Goal: Transaction & Acquisition: Purchase product/service

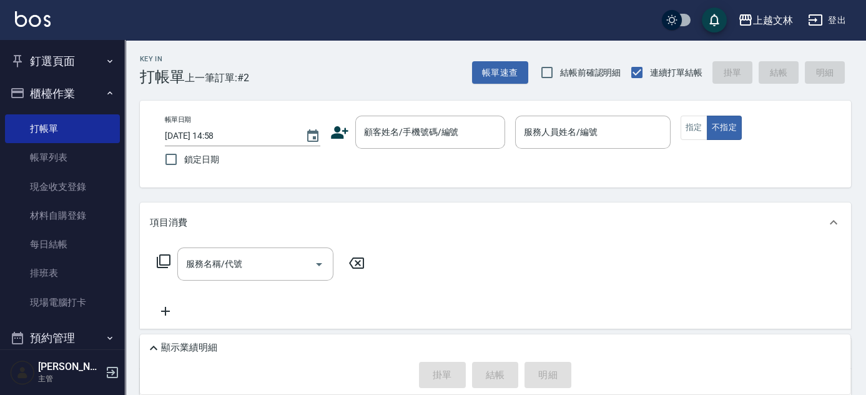
click at [448, 136] on input "顧客姓名/手機號碼/編號" at bounding box center [421, 132] width 120 height 22
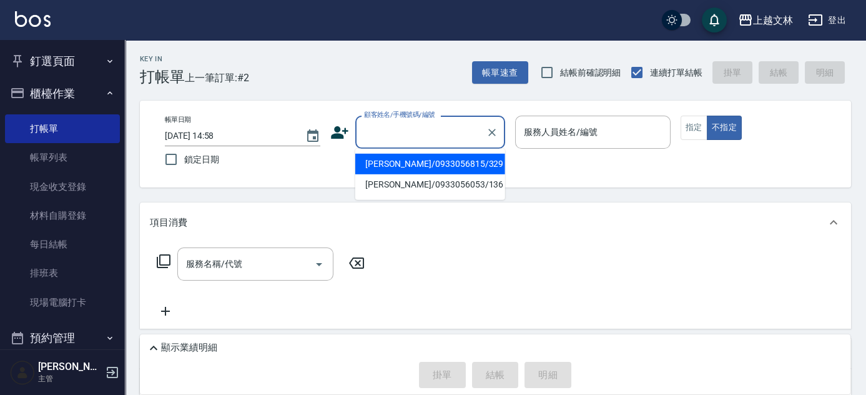
click at [433, 132] on input "顧客姓名/手機號碼/編號" at bounding box center [421, 132] width 120 height 22
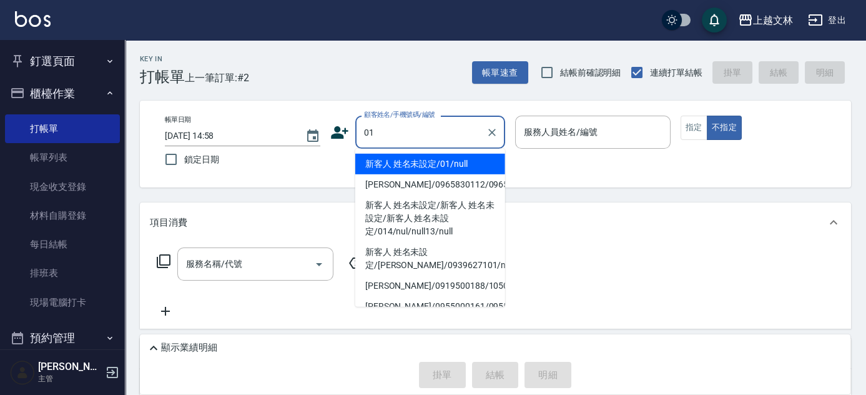
drag, startPoint x: 426, startPoint y: 162, endPoint x: 418, endPoint y: 164, distance: 8.2
click at [426, 162] on li "新客人 姓名未設定/01/null" at bounding box center [430, 164] width 150 height 21
type input "新客人 姓名未設定/01/null"
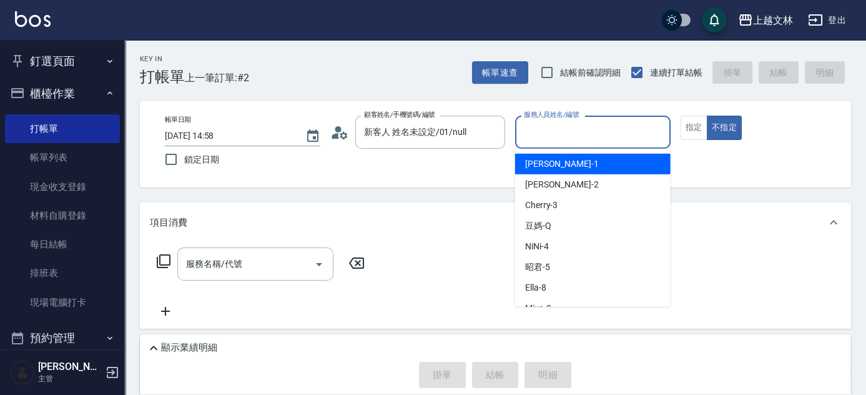
click at [578, 131] on input "服務人員姓名/編號" at bounding box center [593, 132] width 144 height 22
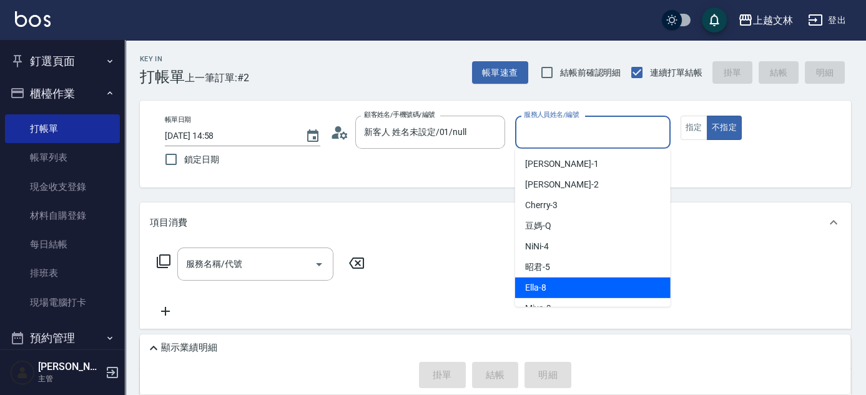
click at [553, 277] on div "Ella -8" at bounding box center [592, 287] width 155 height 21
type input "Ella-8"
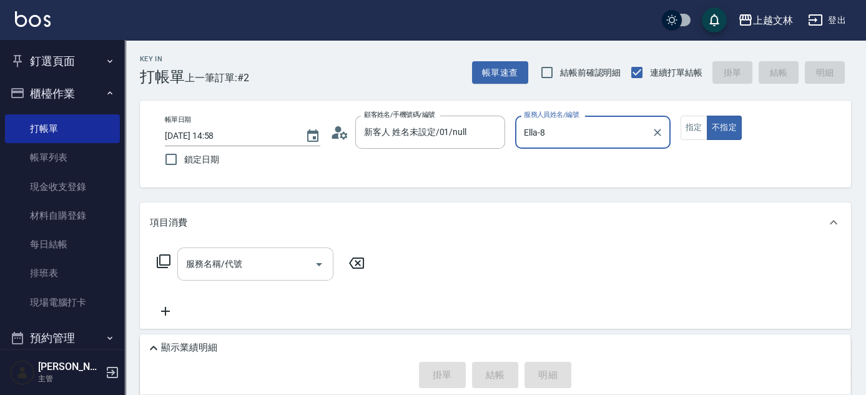
click at [288, 267] on input "服務名稱/代號" at bounding box center [246, 264] width 126 height 22
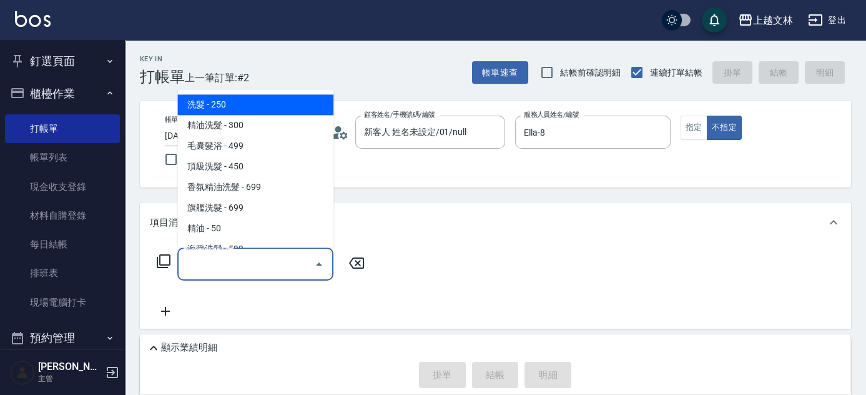
click at [253, 110] on span "洗髮 - 250" at bounding box center [255, 105] width 156 height 21
type input "洗髮(101)"
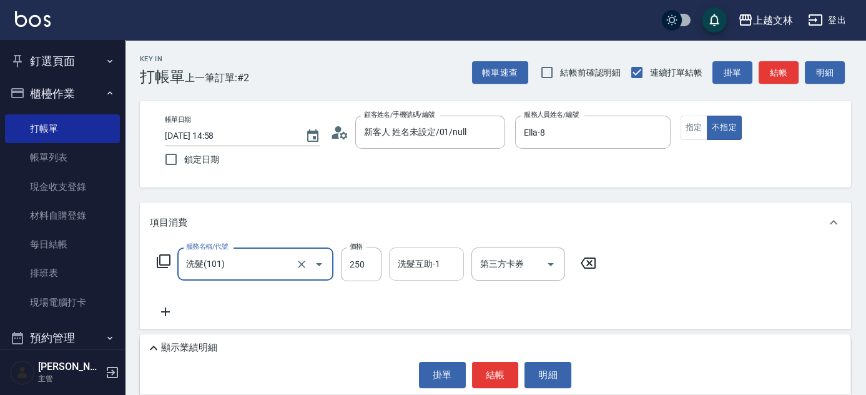
click at [445, 271] on input "洗髮互助-1" at bounding box center [427, 264] width 64 height 22
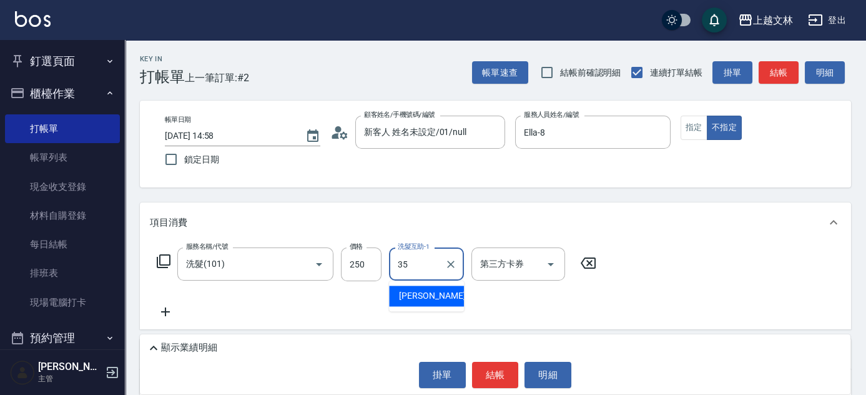
type input "[PERSON_NAME]-35"
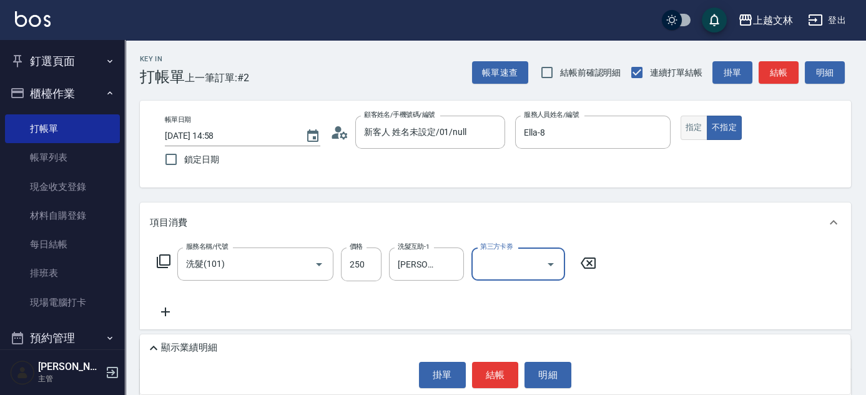
click at [699, 125] on button "指定" at bounding box center [694, 128] width 27 height 24
click at [771, 71] on button "結帳" at bounding box center [779, 72] width 40 height 23
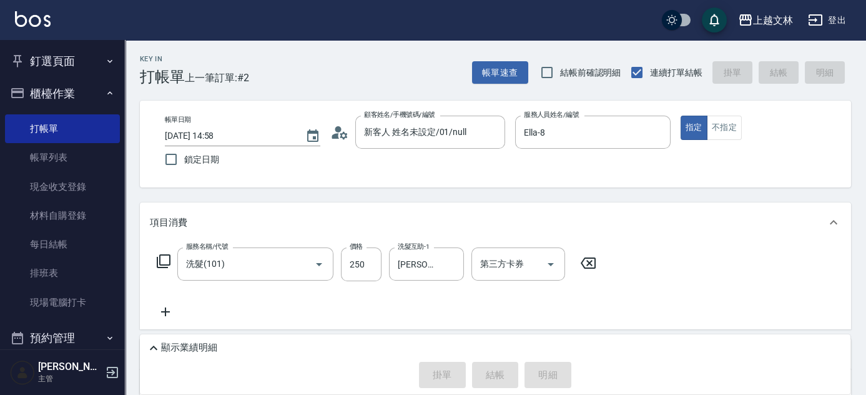
type input "[DATE] 17:39"
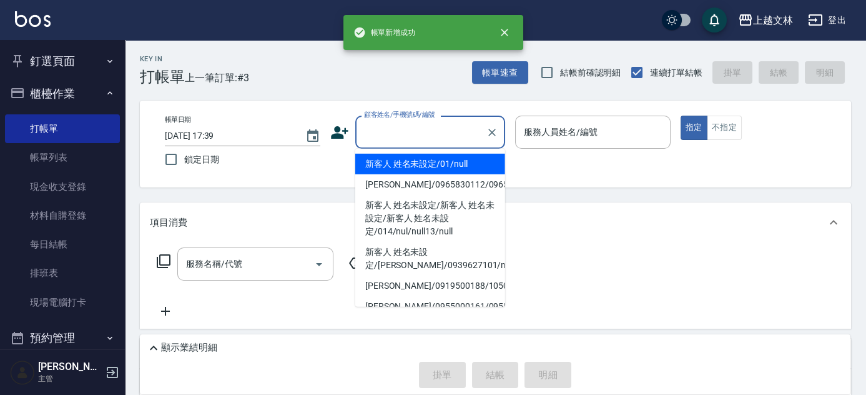
click at [434, 132] on input "顧客姓名/手機號碼/編號" at bounding box center [421, 132] width 120 height 22
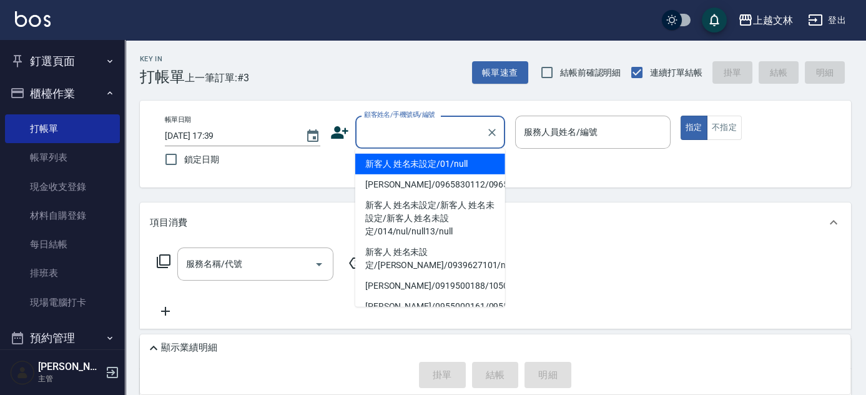
click at [433, 164] on li "新客人 姓名未設定/01/null" at bounding box center [430, 164] width 150 height 21
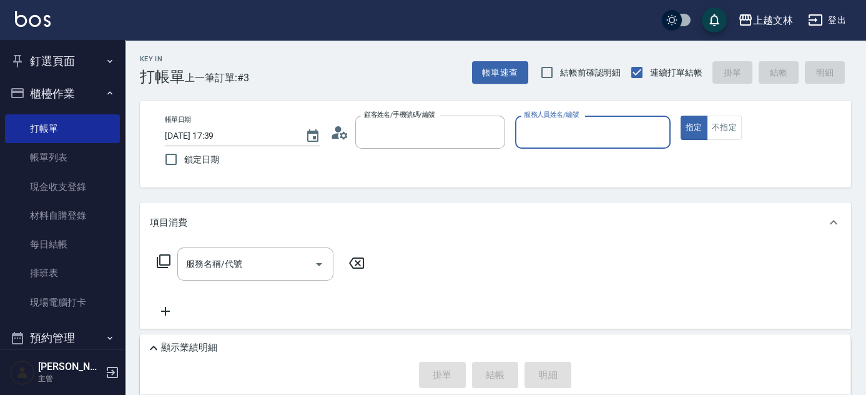
type input "新客人 姓名未設定/01/null"
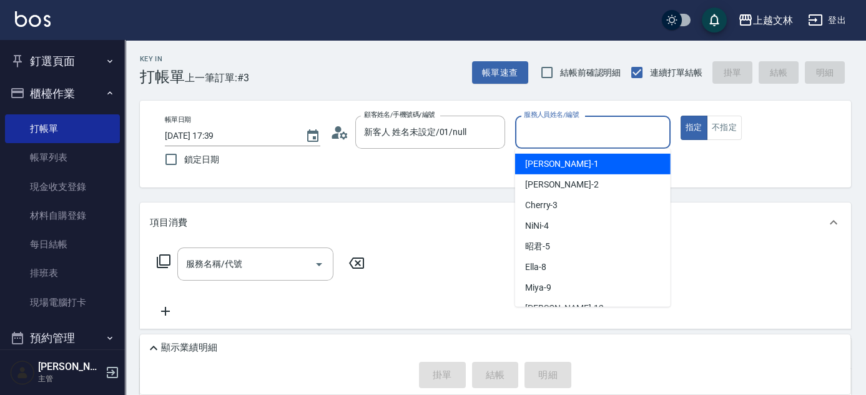
drag, startPoint x: 606, startPoint y: 130, endPoint x: 599, endPoint y: 136, distance: 8.4
click at [605, 130] on input "服務人員姓名/編號" at bounding box center [593, 132] width 144 height 22
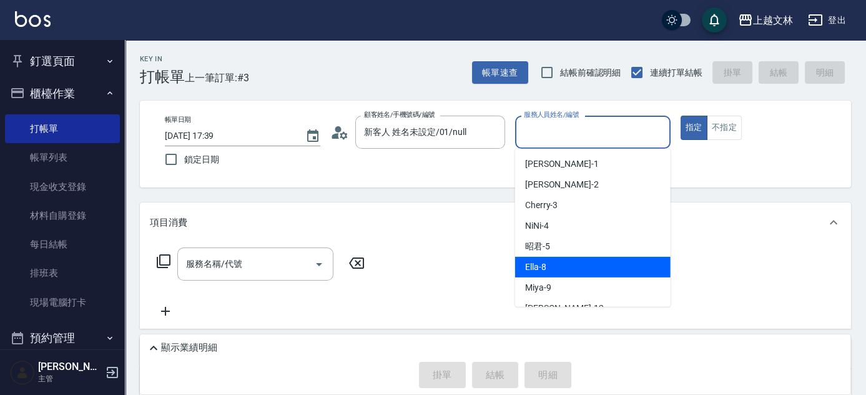
click at [546, 265] on div "Ella -8" at bounding box center [592, 267] width 155 height 21
type input "Ella-8"
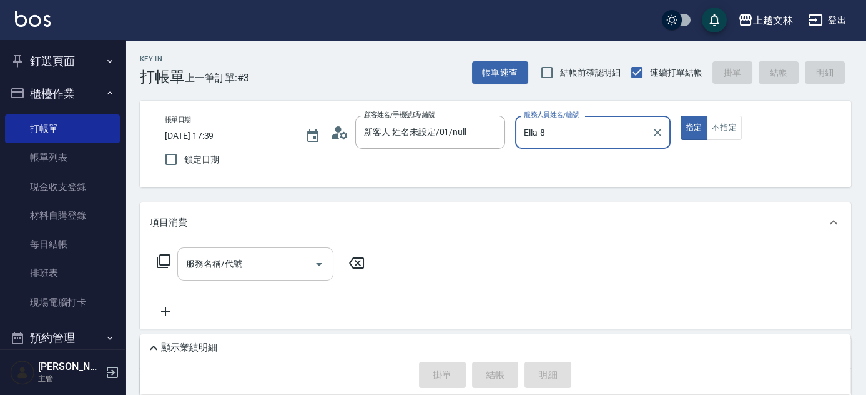
click at [232, 255] on input "服務名稱/代號" at bounding box center [246, 264] width 126 height 22
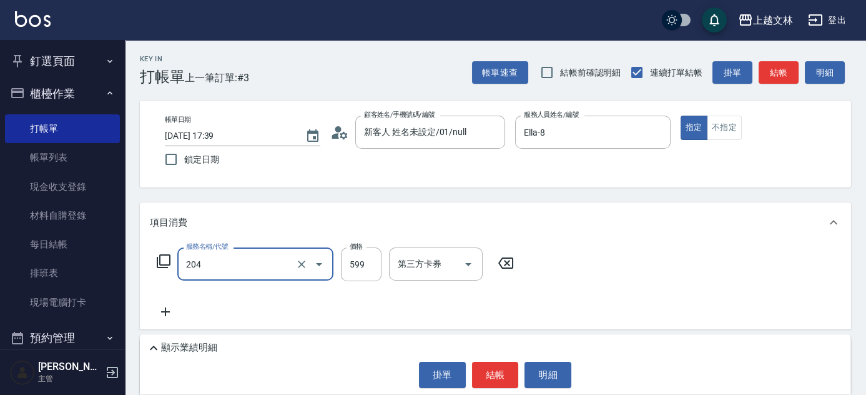
type input "A級洗+剪(204)"
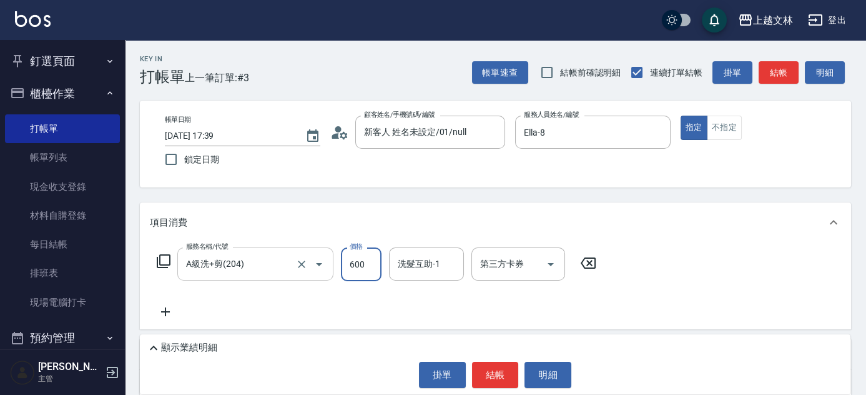
type input "600"
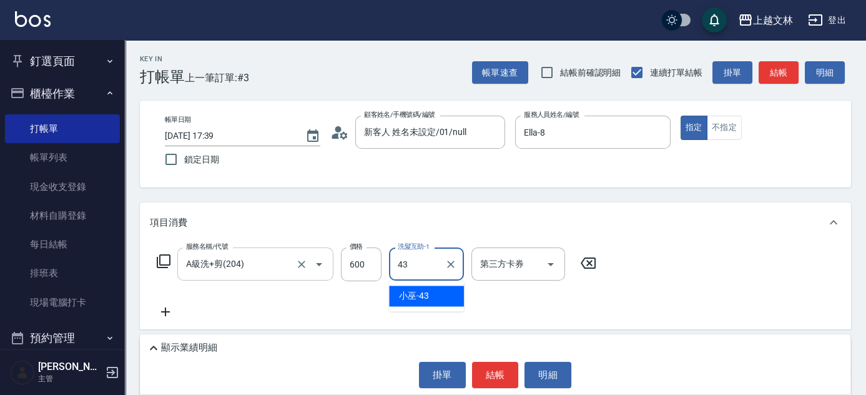
type input "小巫-43"
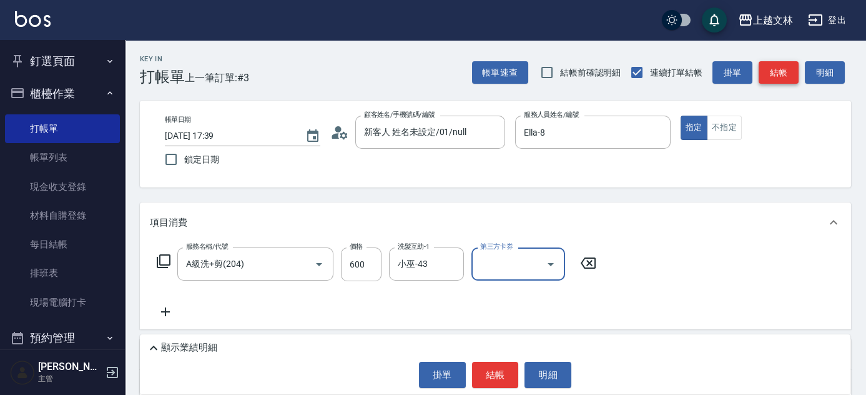
click at [766, 68] on button "結帳" at bounding box center [779, 72] width 40 height 23
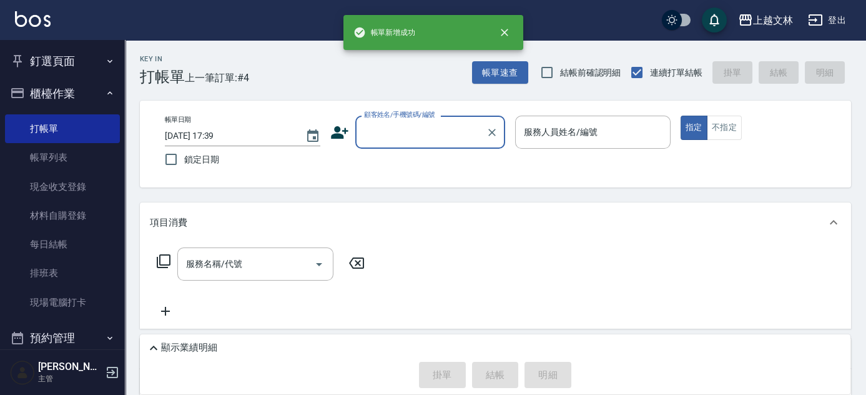
click at [443, 133] on input "顧客姓名/手機號碼/編號" at bounding box center [421, 132] width 120 height 22
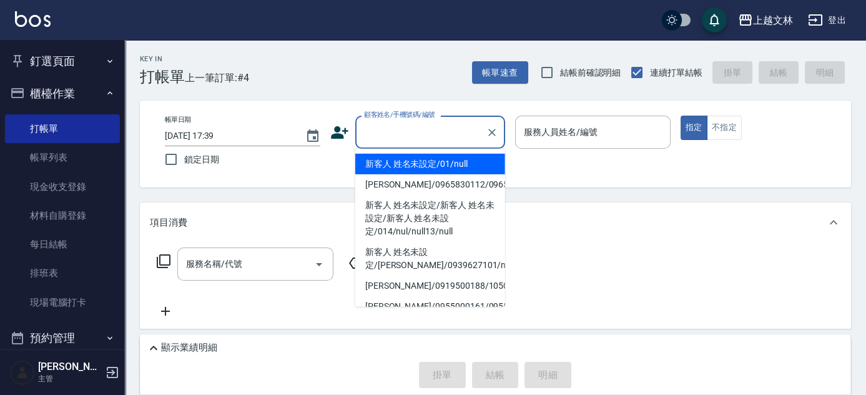
click at [436, 172] on li "新客人 姓名未設定/01/null" at bounding box center [430, 164] width 150 height 21
type input "新客人 姓名未設定/01/null"
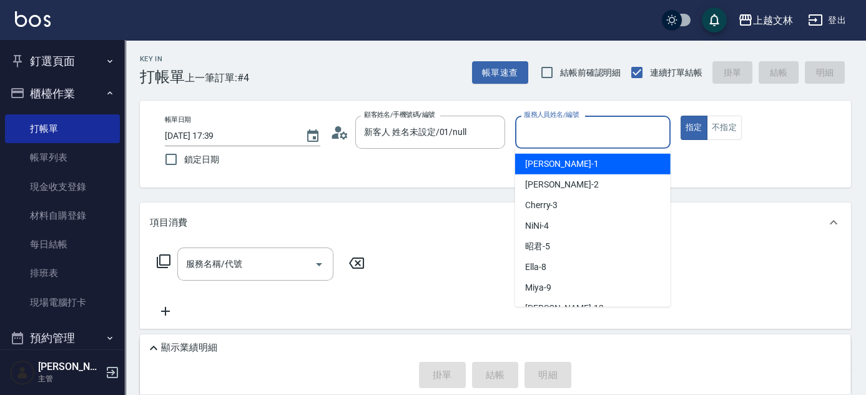
click at [550, 139] on input "服務人員姓名/編號" at bounding box center [593, 132] width 144 height 22
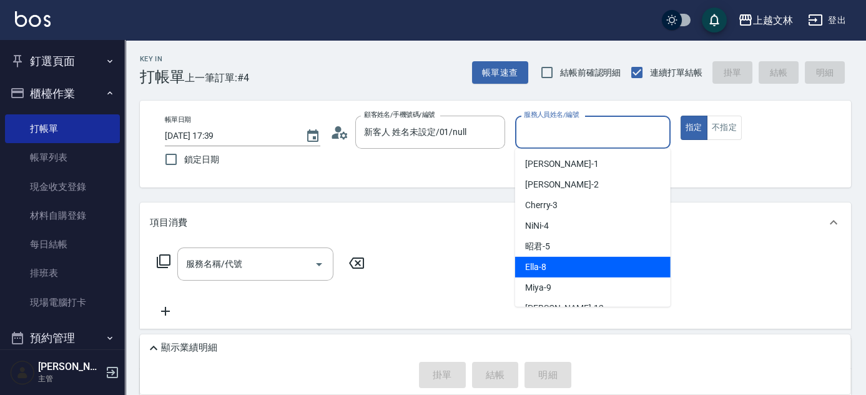
click at [523, 266] on div "Ella -8" at bounding box center [592, 267] width 155 height 21
type input "Ella-8"
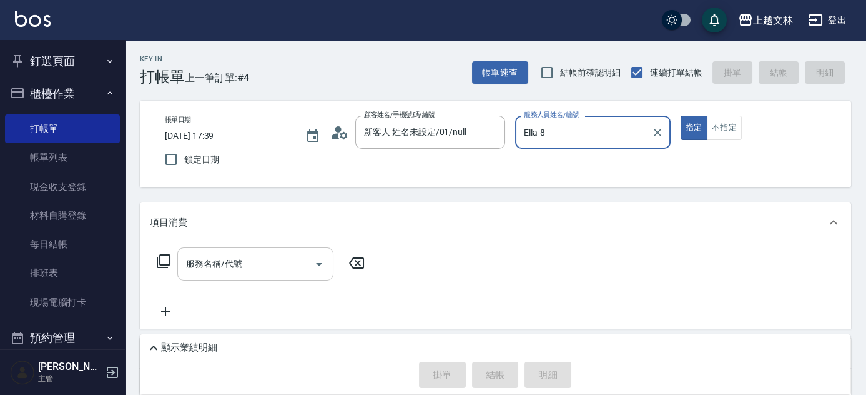
click at [291, 257] on input "服務名稱/代號" at bounding box center [246, 264] width 126 height 22
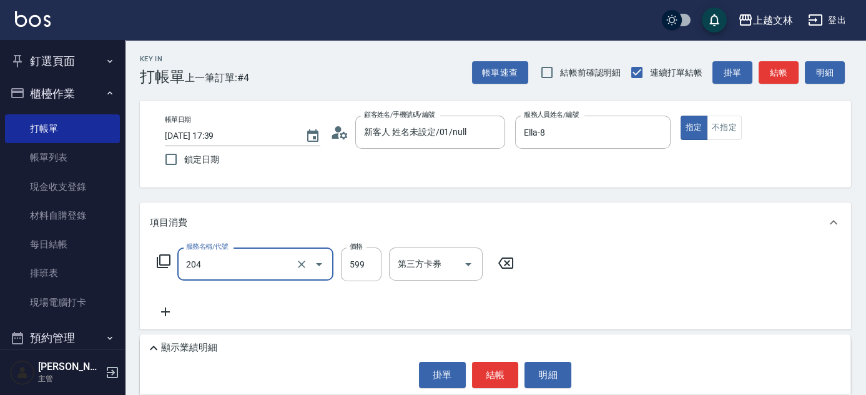
type input "A級洗+剪(204)"
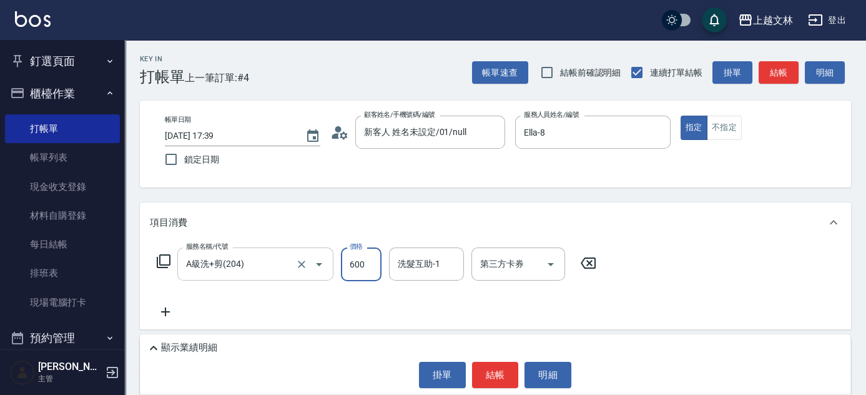
type input "600"
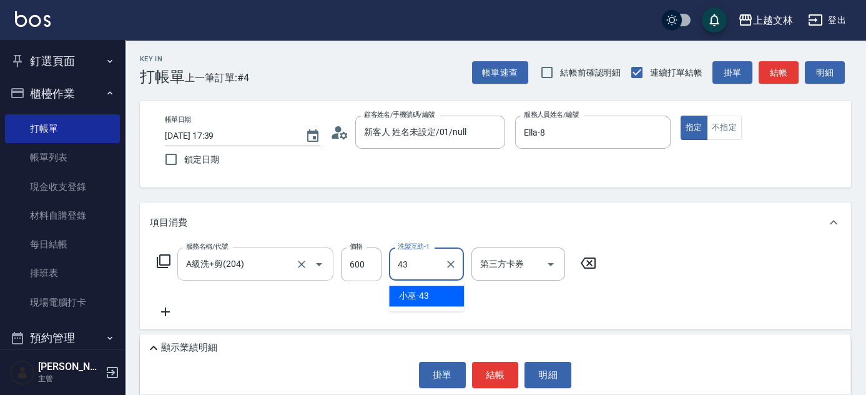
type input "小巫-43"
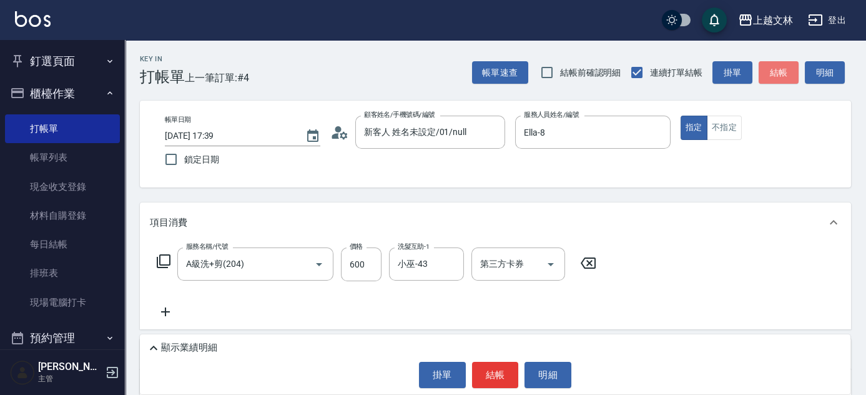
drag, startPoint x: 775, startPoint y: 68, endPoint x: 772, endPoint y: 74, distance: 7.3
click at [775, 68] on button "結帳" at bounding box center [779, 72] width 40 height 23
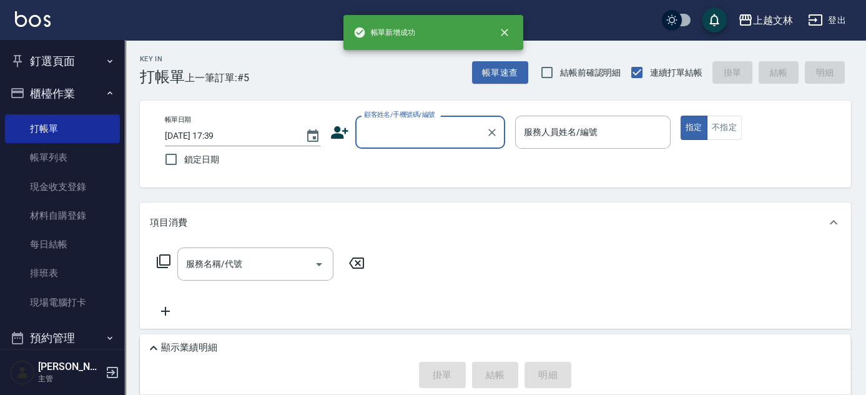
click at [438, 130] on input "顧客姓名/手機號碼/編號" at bounding box center [421, 132] width 120 height 22
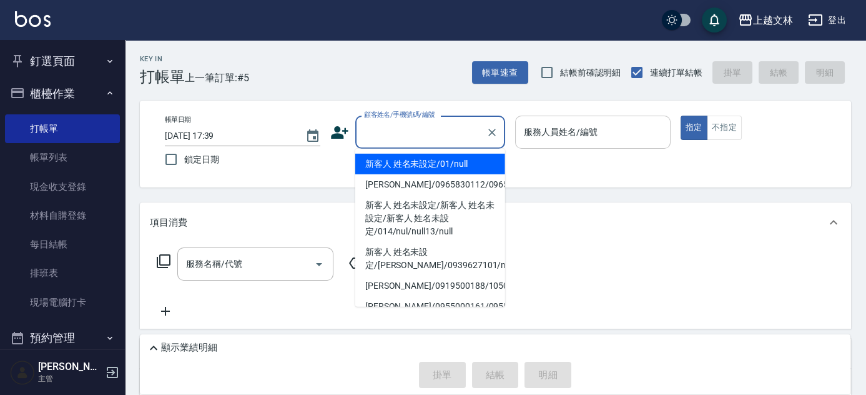
drag, startPoint x: 432, startPoint y: 162, endPoint x: 576, endPoint y: 147, distance: 144.5
click at [433, 162] on li "新客人 姓名未設定/01/null" at bounding box center [430, 164] width 150 height 21
type input "新客人 姓名未設定/01/null"
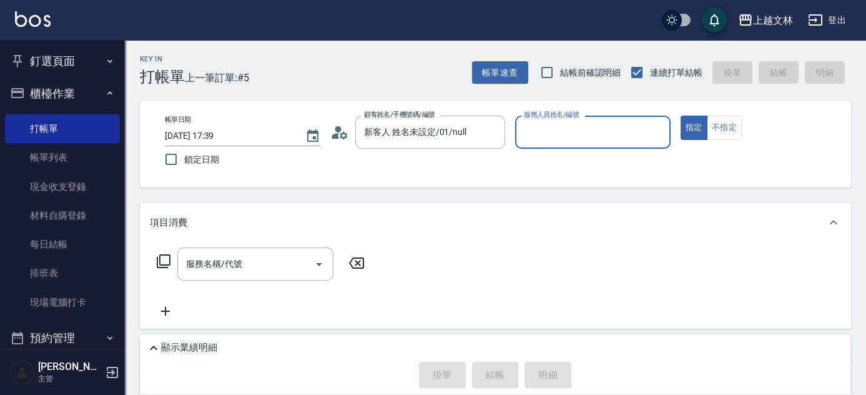
click at [581, 138] on input "服務人員姓名/編號" at bounding box center [593, 132] width 144 height 22
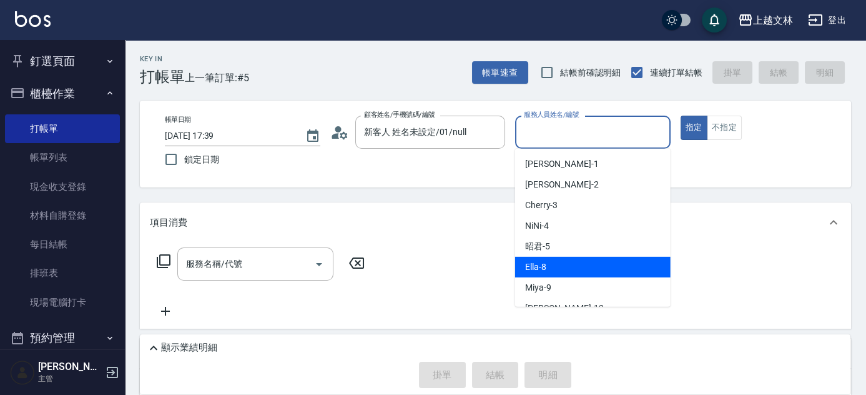
click at [545, 272] on span "Ella -8" at bounding box center [535, 266] width 21 height 13
type input "Ella-8"
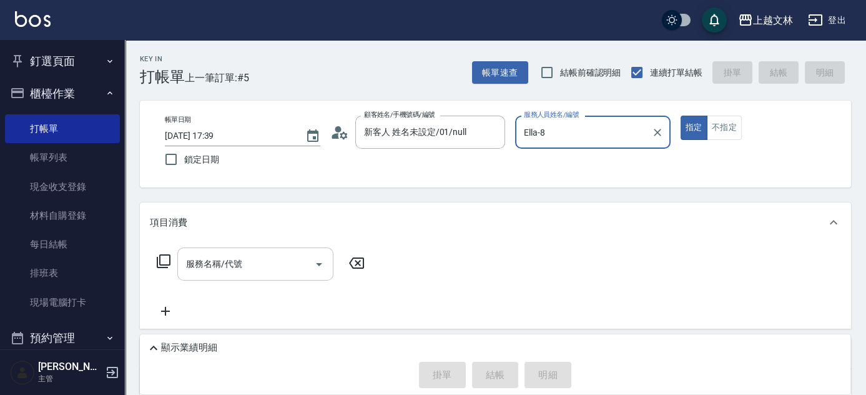
click at [258, 259] on input "服務名稱/代號" at bounding box center [246, 264] width 126 height 22
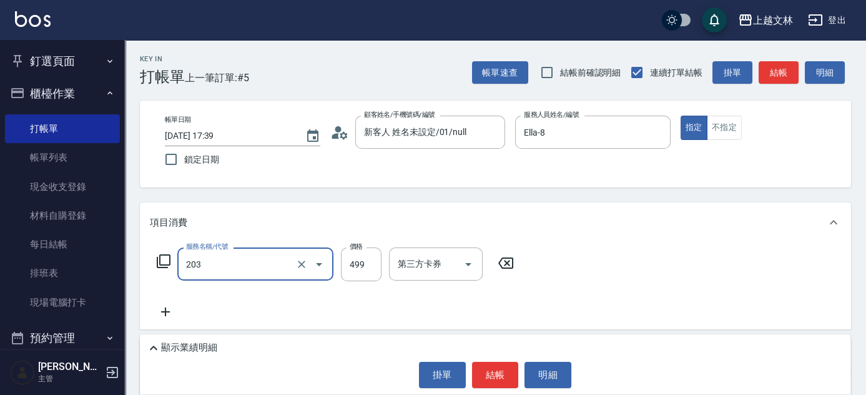
type input "B級洗+剪(203)"
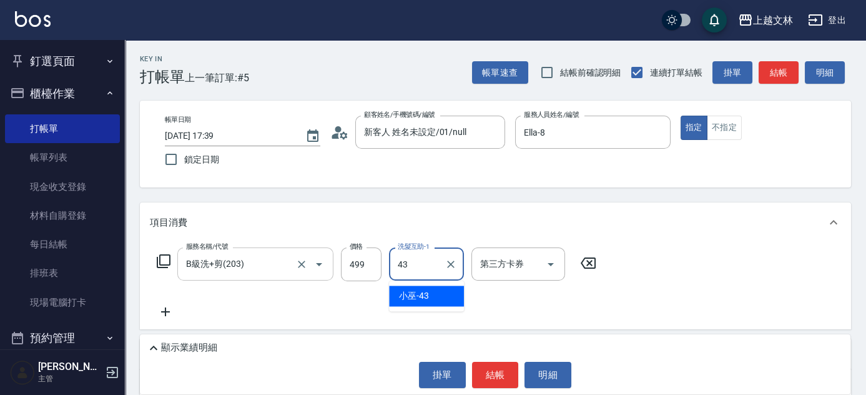
type input "小巫-43"
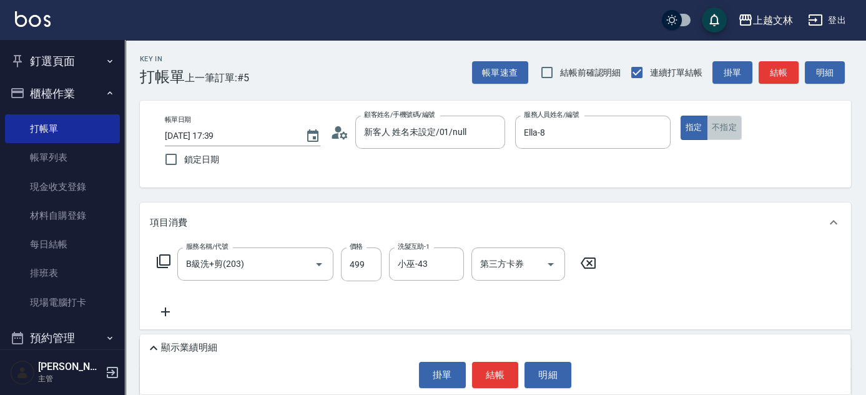
click at [733, 135] on button "不指定" at bounding box center [724, 128] width 35 height 24
click at [787, 71] on button "結帳" at bounding box center [779, 72] width 40 height 23
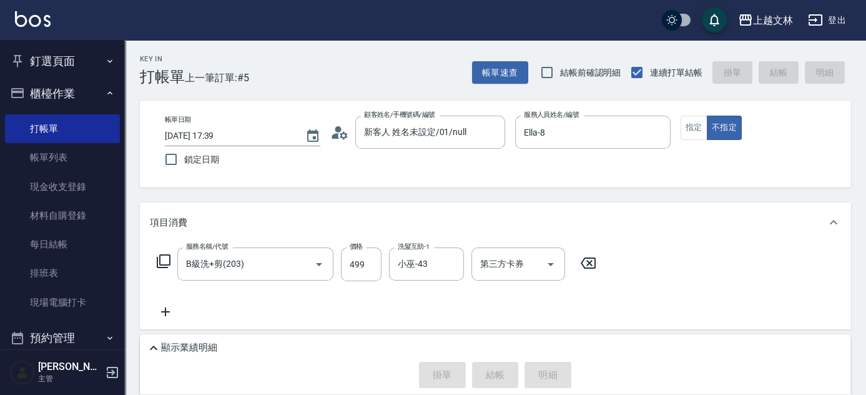
type input "[DATE] 17:40"
